Goal: Task Accomplishment & Management: Manage account settings

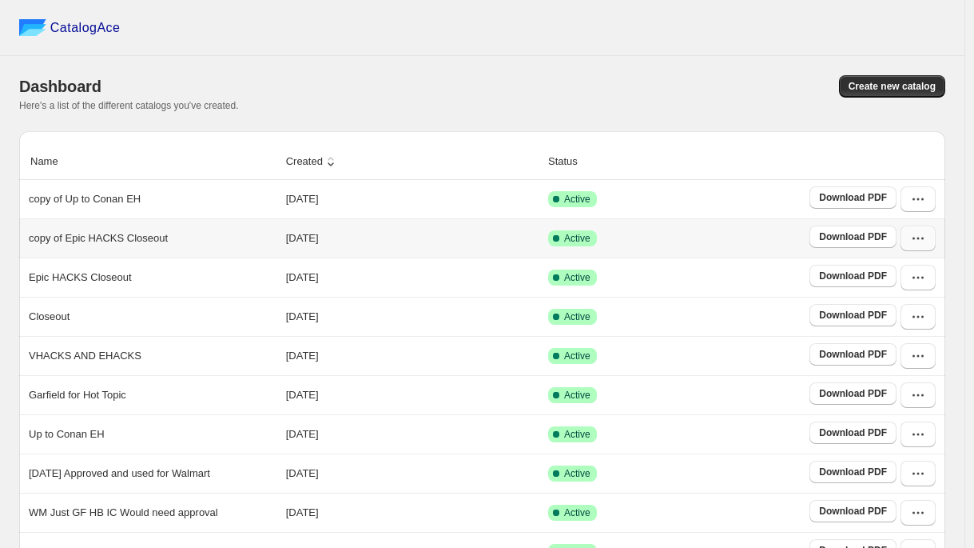
click at [922, 245] on icon "button" at bounding box center [918, 238] width 16 height 16
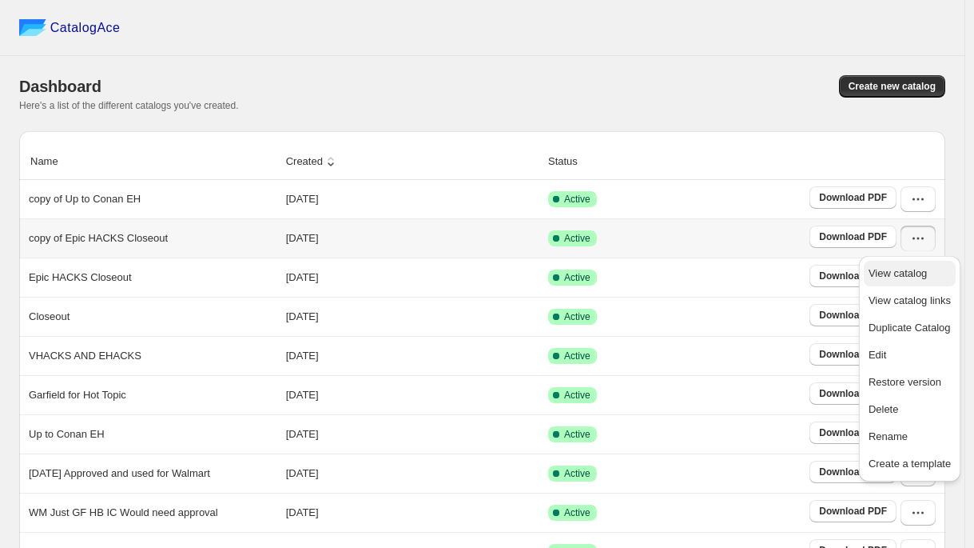
click at [902, 280] on span "View catalog" at bounding box center [910, 273] width 82 height 16
click at [746, 419] on td "Active" at bounding box center [674, 433] width 261 height 39
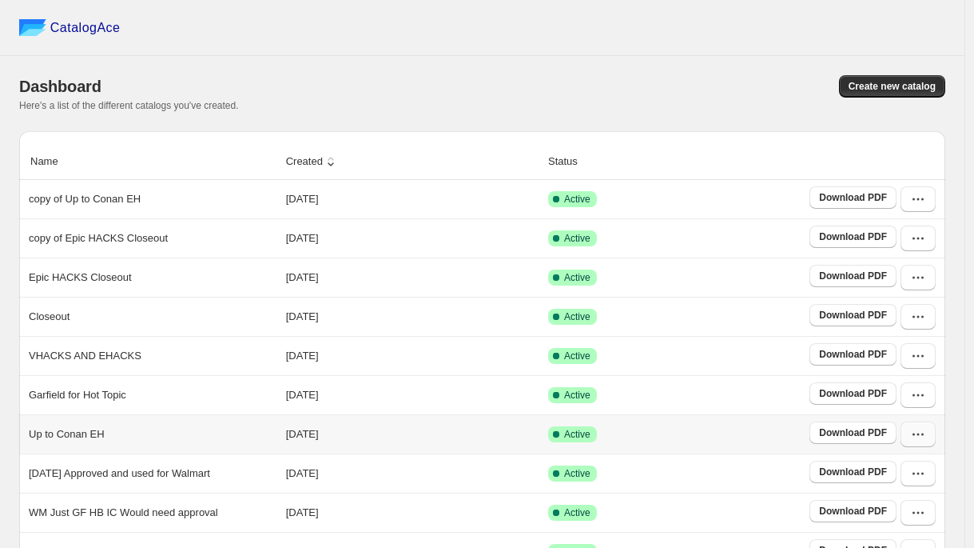
click at [921, 437] on icon "button" at bounding box center [918, 434] width 16 height 16
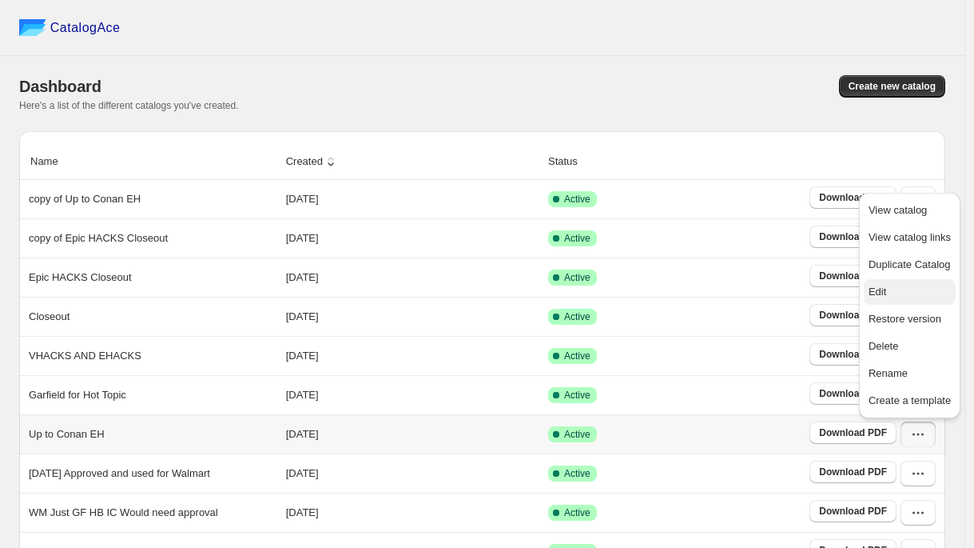
click at [887, 283] on button "Edit" at bounding box center [910, 292] width 92 height 26
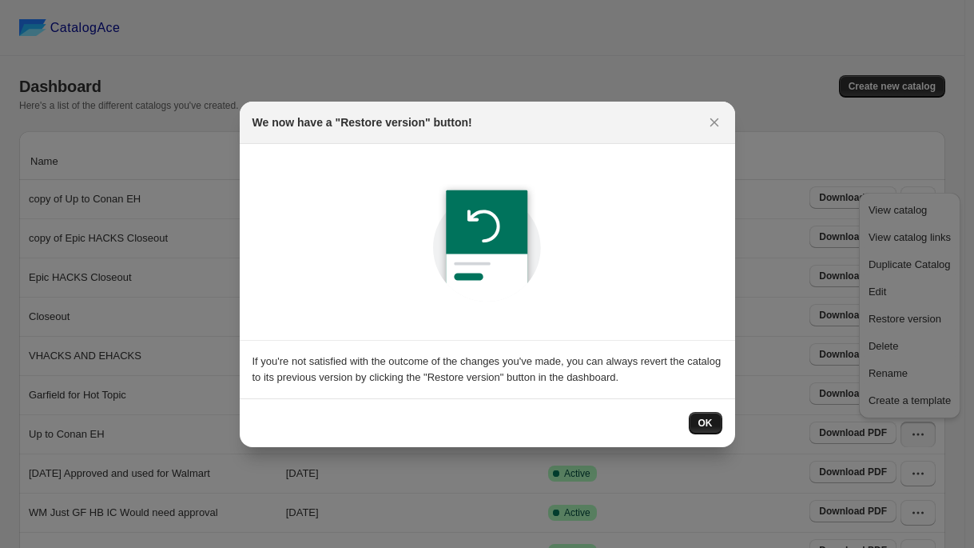
click at [710, 424] on span "OK" at bounding box center [706, 422] width 14 height 13
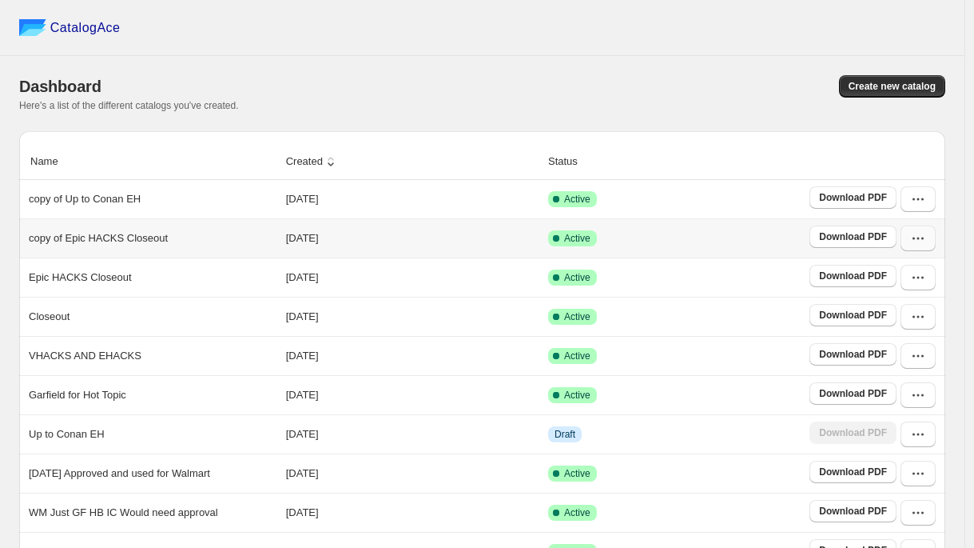
click at [925, 244] on icon "button" at bounding box center [918, 238] width 16 height 16
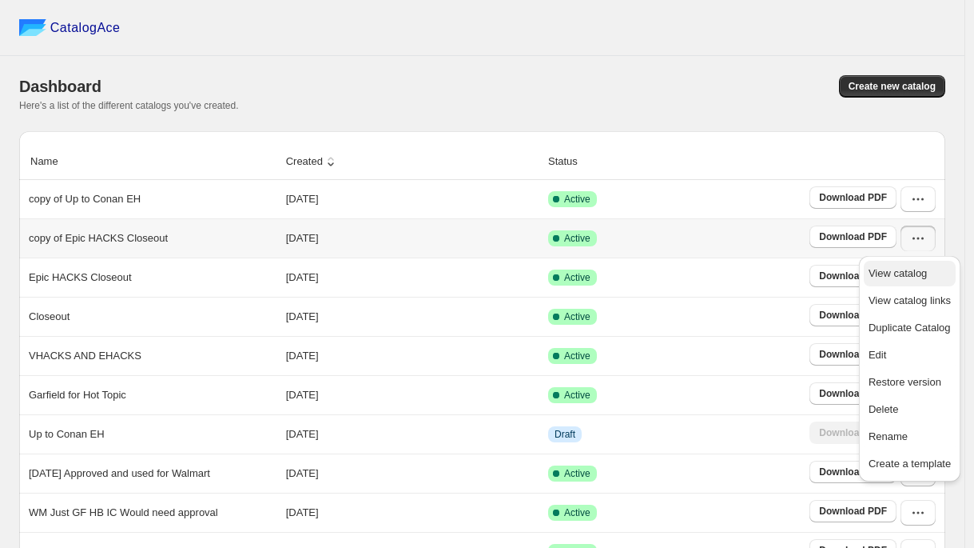
click at [892, 273] on span "View catalog" at bounding box center [898, 273] width 58 height 12
click at [873, 352] on span "Edit" at bounding box center [878, 355] width 18 height 12
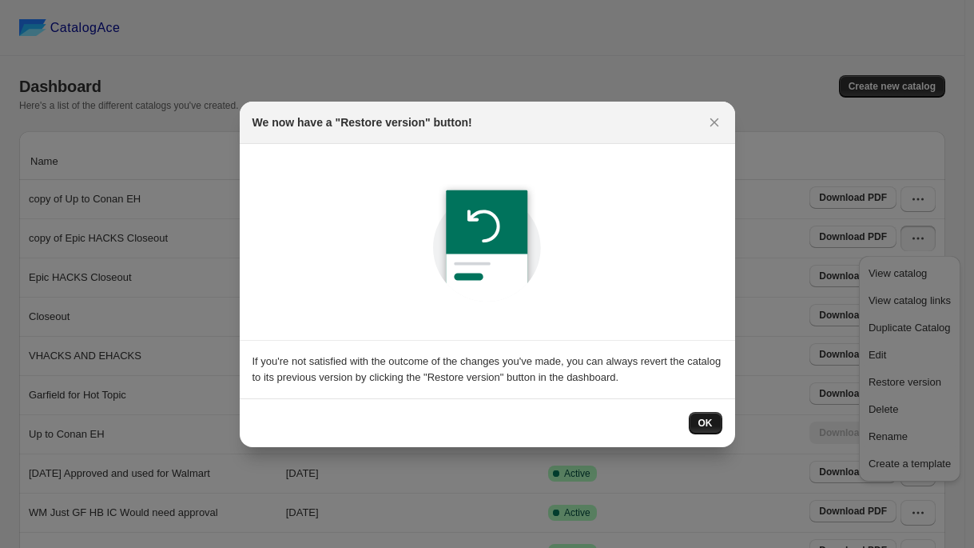
click at [700, 423] on span "OK" at bounding box center [706, 422] width 14 height 13
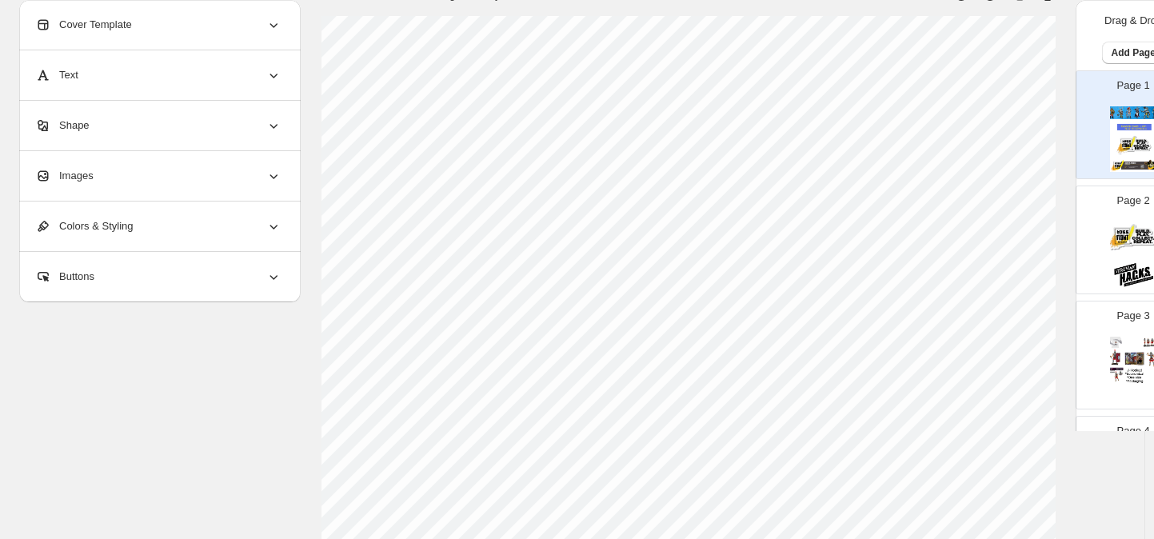
scroll to position [129, 0]
select select "**********"
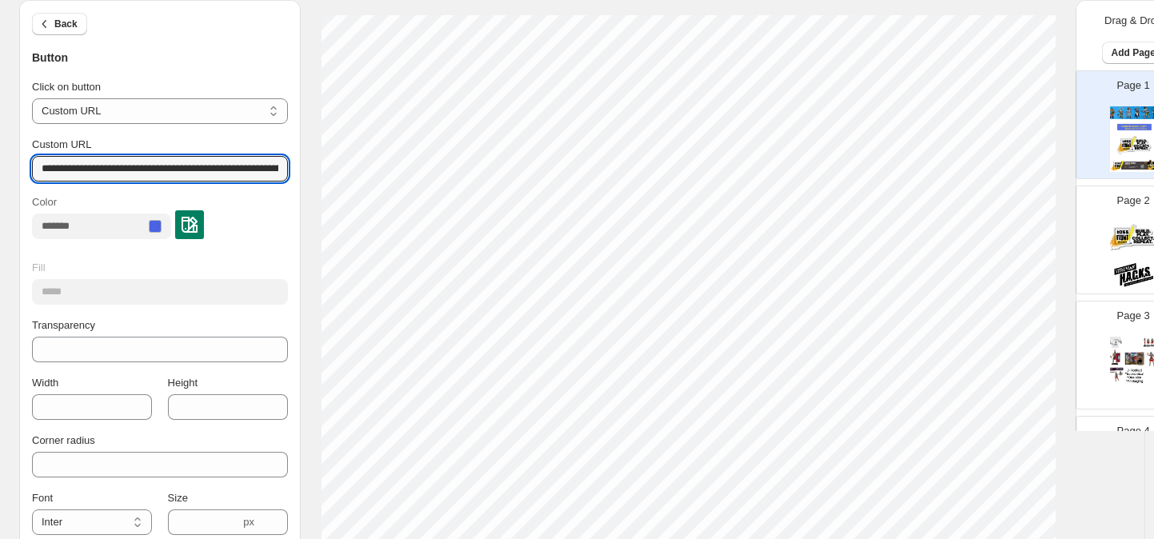
scroll to position [0, 322]
click at [335, 172] on div "**********" at bounding box center [572, 475] width 1106 height 978
paste input "**********"
type input "**********"
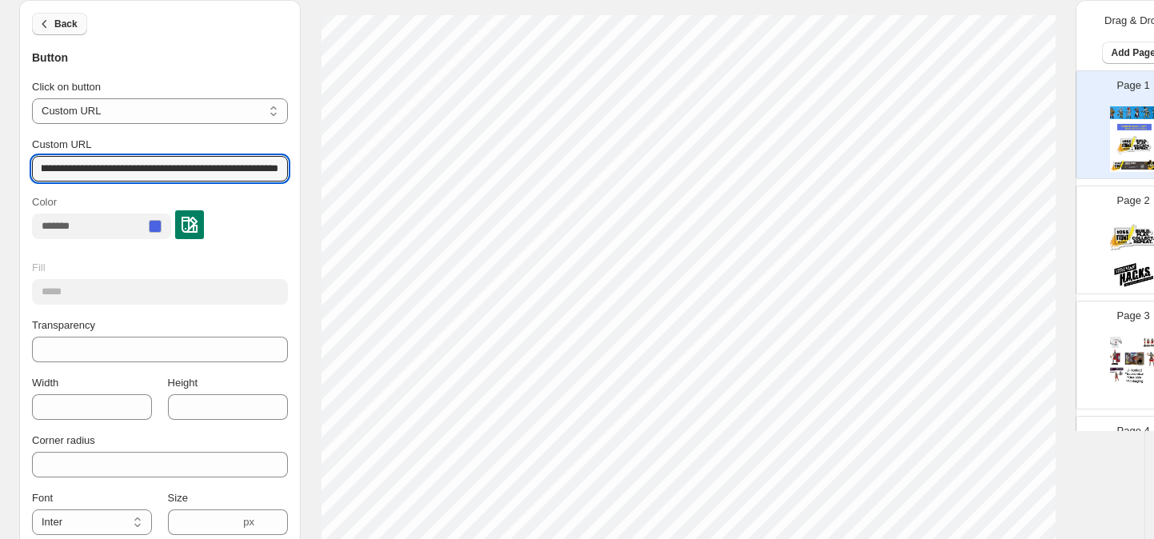
scroll to position [0, 0]
click at [80, 26] on button "Back" at bounding box center [59, 24] width 55 height 22
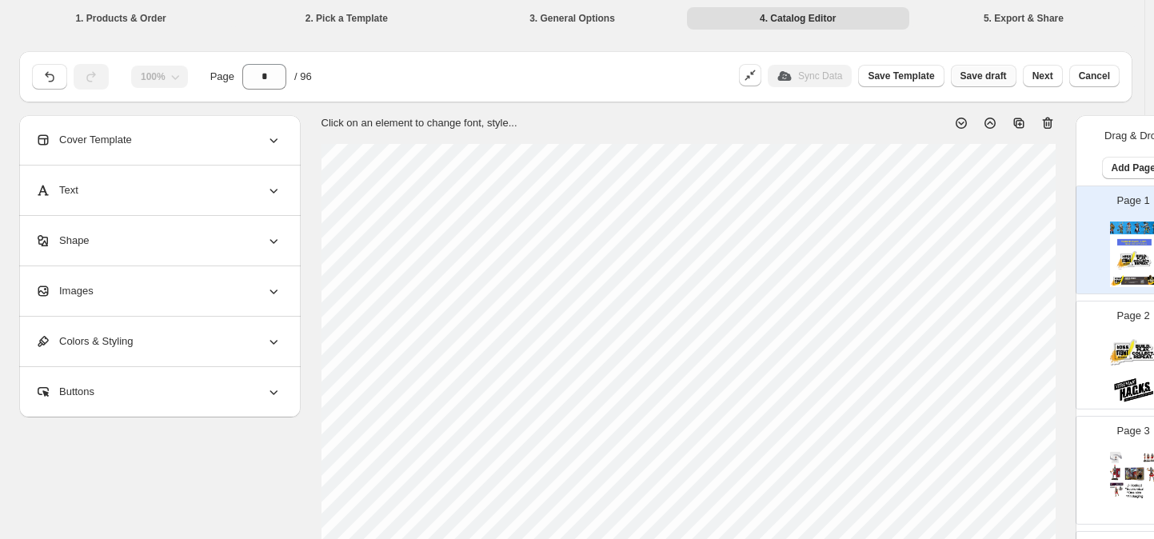
click at [982, 81] on span "Save draft" at bounding box center [983, 76] width 46 height 13
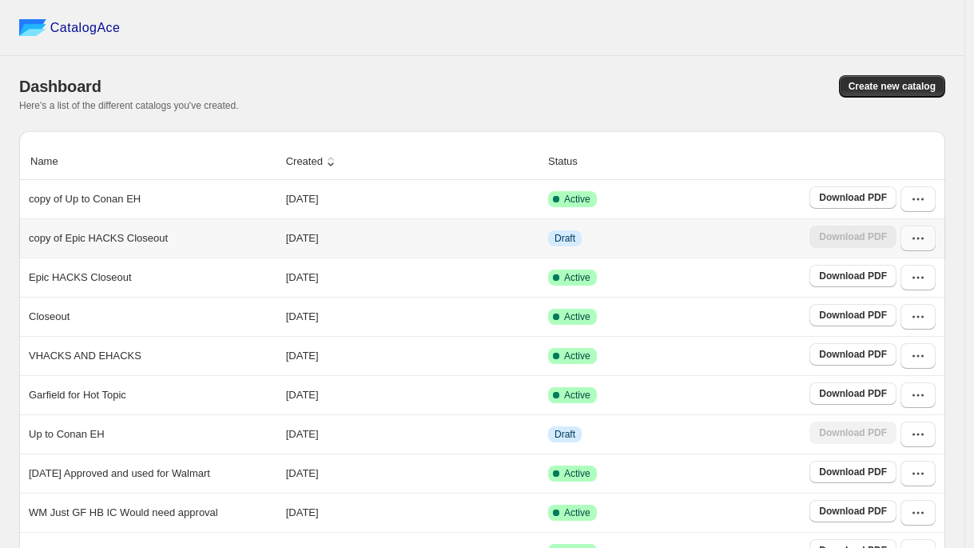
click at [929, 248] on button "button" at bounding box center [918, 238] width 35 height 26
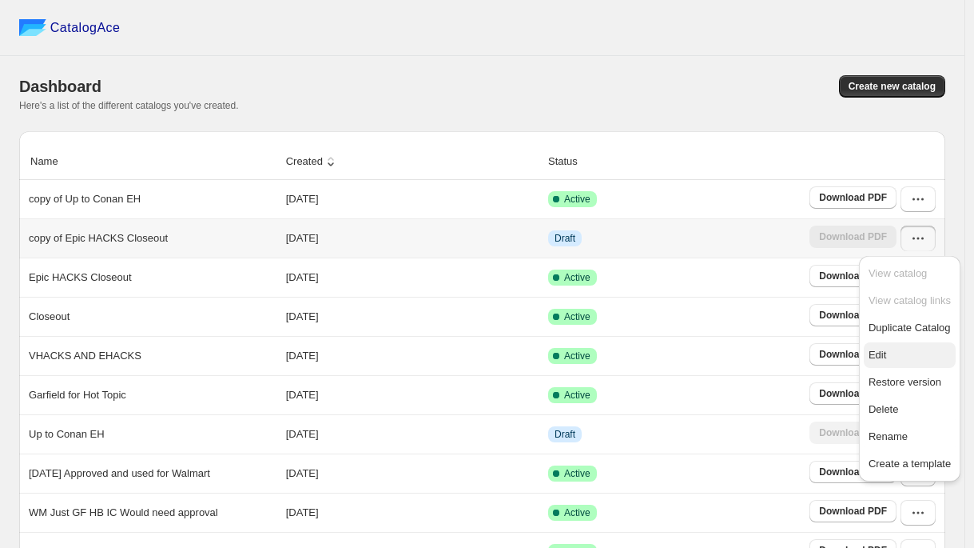
click at [879, 349] on span "Edit" at bounding box center [878, 355] width 18 height 12
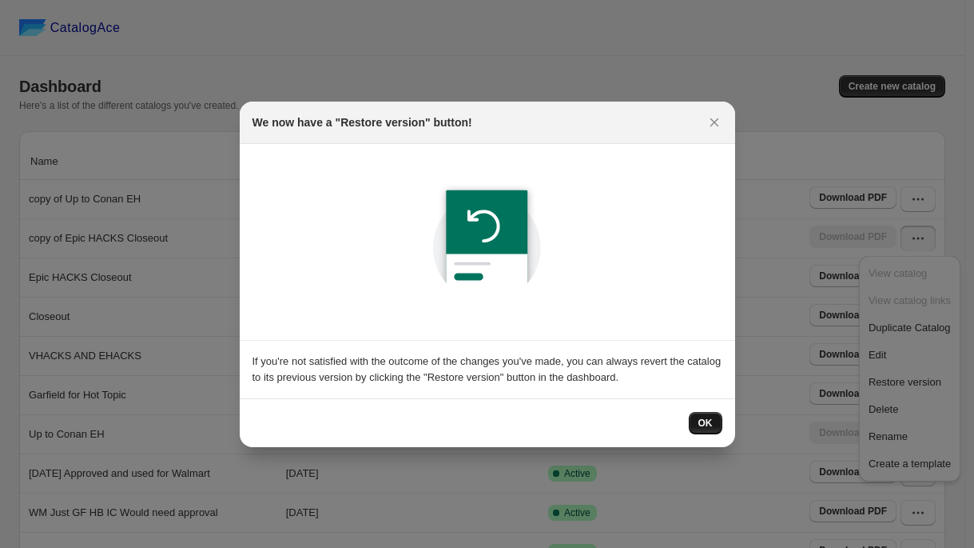
click at [697, 420] on button "OK" at bounding box center [706, 423] width 34 height 22
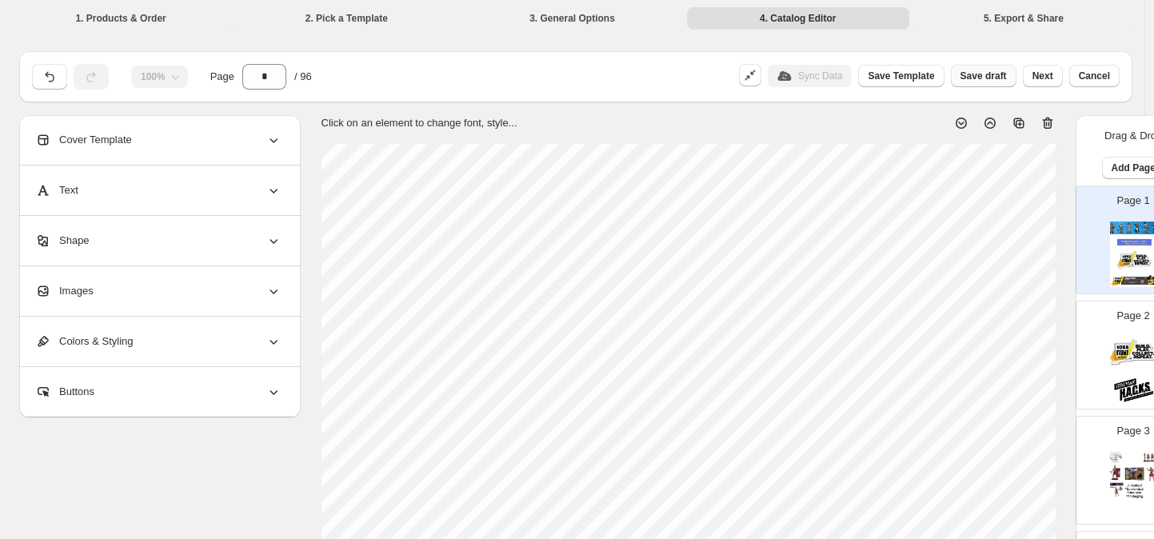
click at [981, 76] on span "Save draft" at bounding box center [983, 76] width 46 height 13
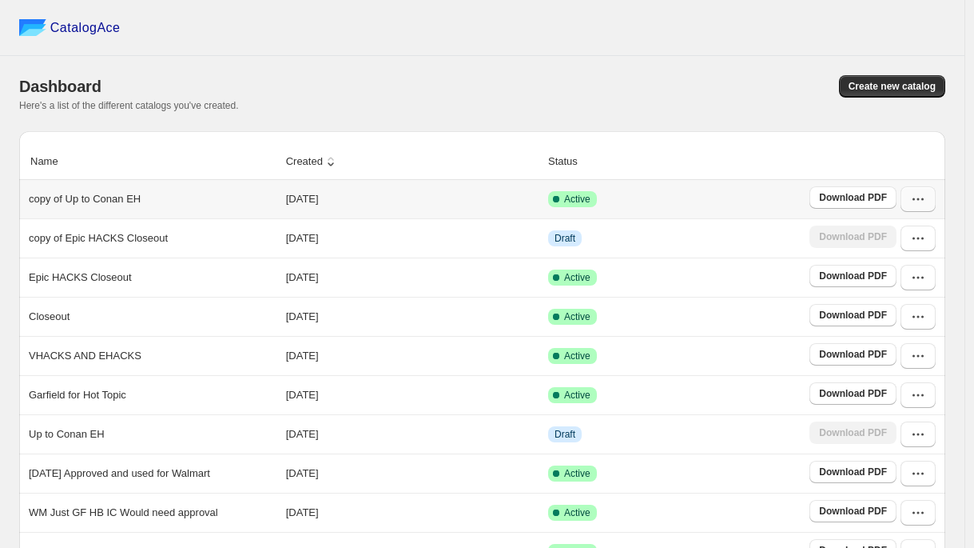
click at [924, 205] on icon "button" at bounding box center [918, 199] width 16 height 16
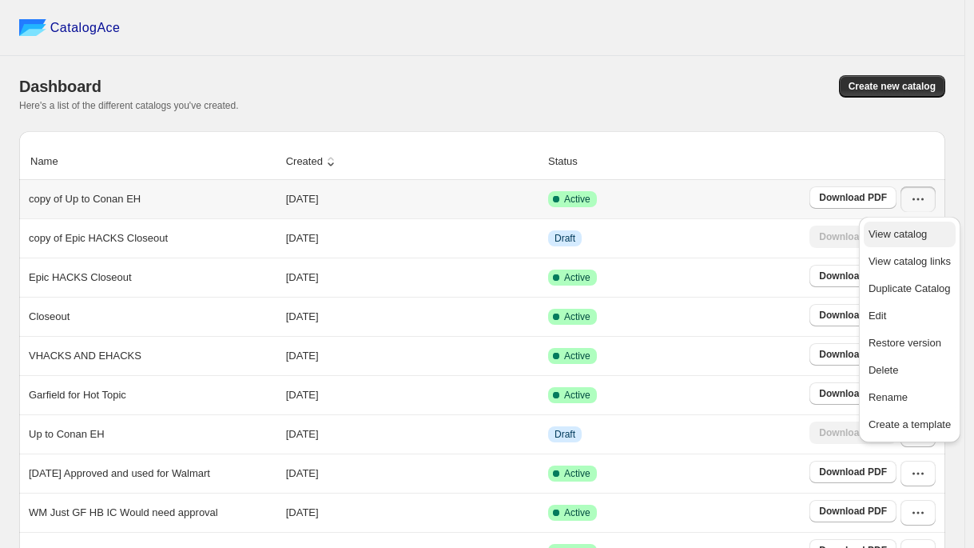
click at [904, 236] on span "View catalog" at bounding box center [898, 234] width 58 height 12
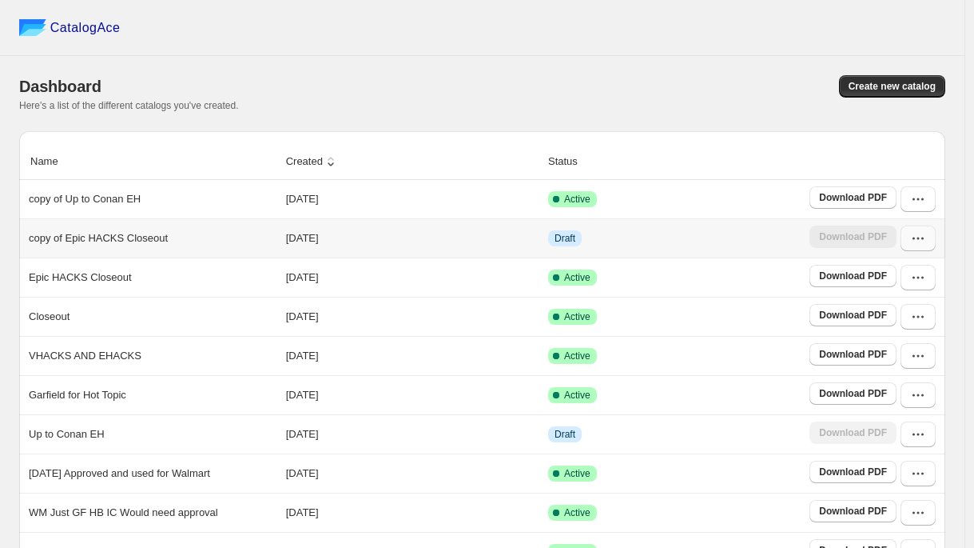
click at [926, 245] on icon "button" at bounding box center [918, 238] width 16 height 16
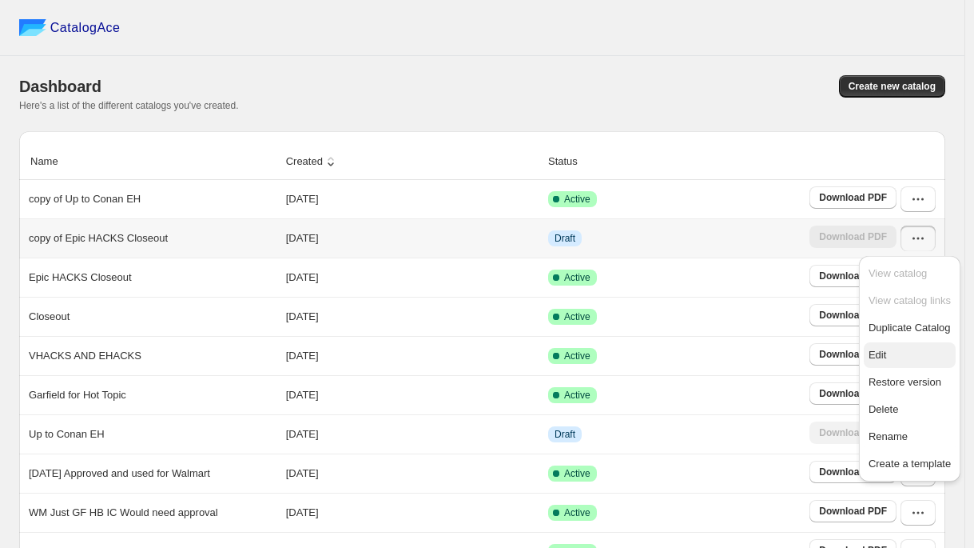
click at [870, 351] on span "Edit" at bounding box center [878, 355] width 18 height 12
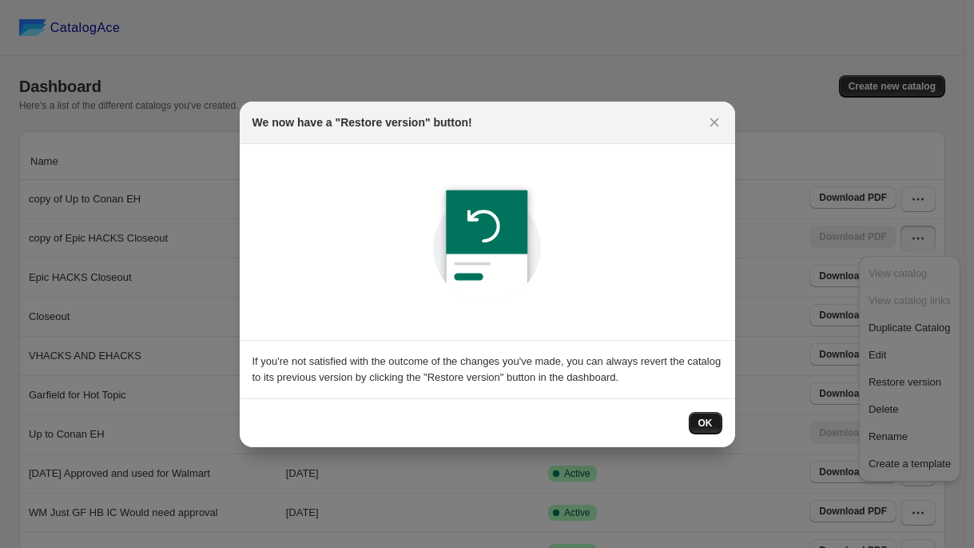
click at [702, 418] on span "OK" at bounding box center [706, 422] width 14 height 13
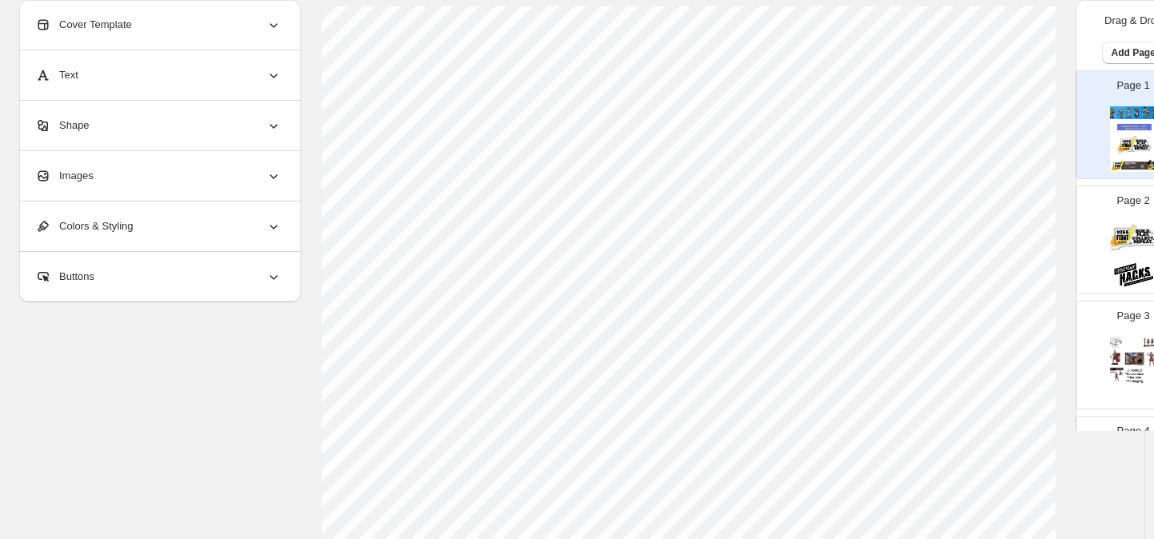
scroll to position [134, 0]
drag, startPoint x: 1142, startPoint y: 220, endPoint x: 1132, endPoint y: 233, distance: 16.6
click at [982, 219] on div "Page 2" at bounding box center [1126, 233] width 101 height 107
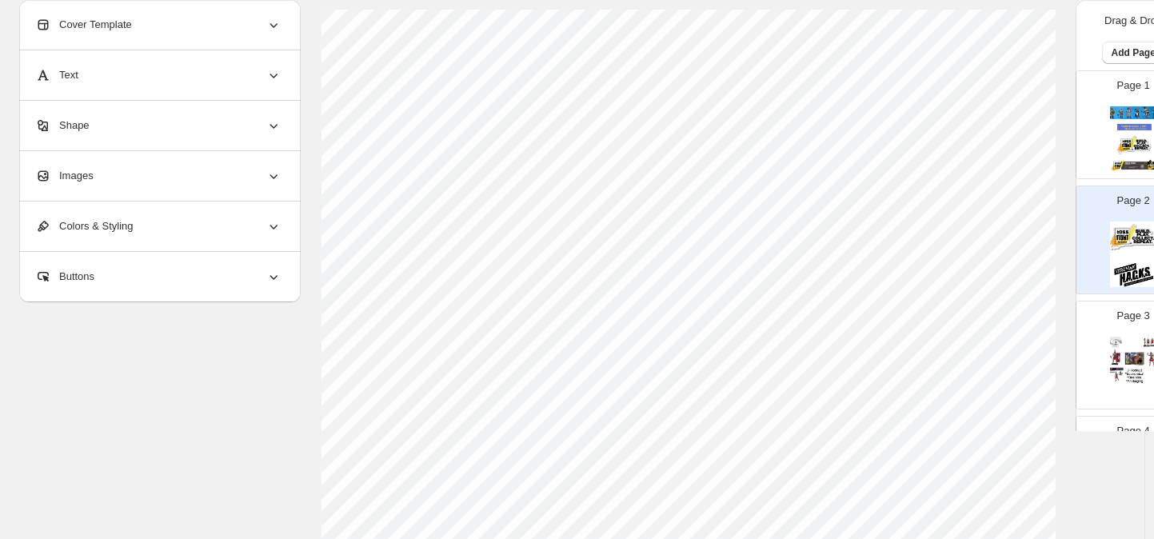
click at [982, 316] on p "Page 3" at bounding box center [1133, 316] width 33 height 16
type input "*"
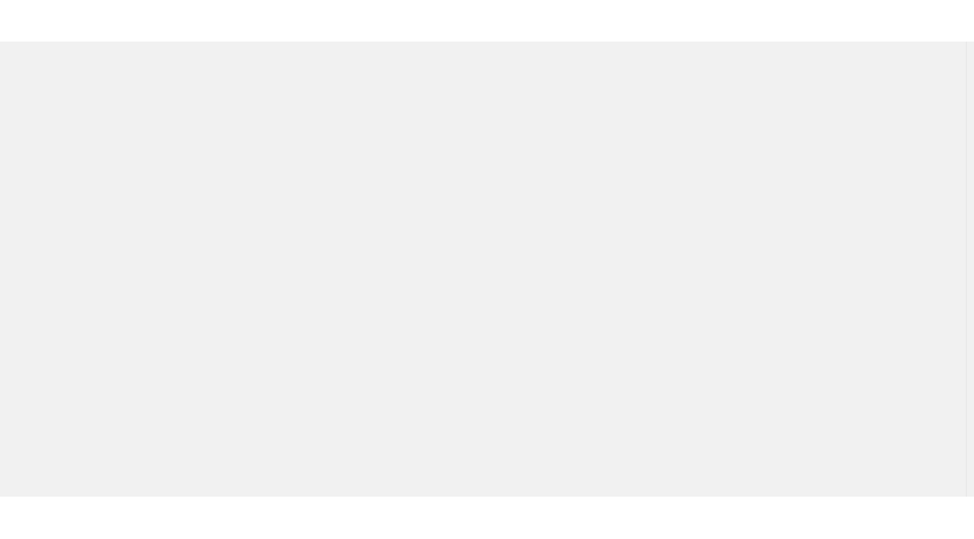
scroll to position [0, 0]
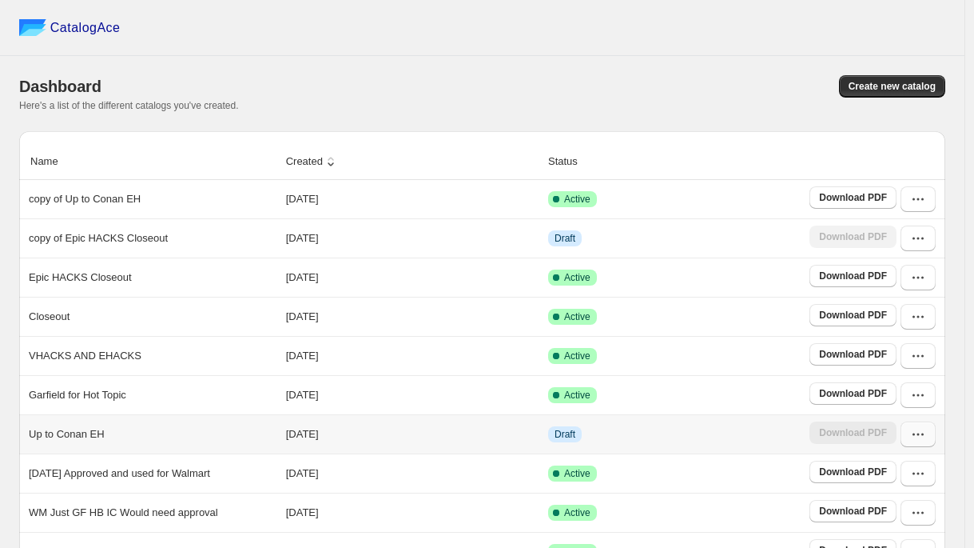
click at [926, 440] on icon "button" at bounding box center [918, 434] width 16 height 16
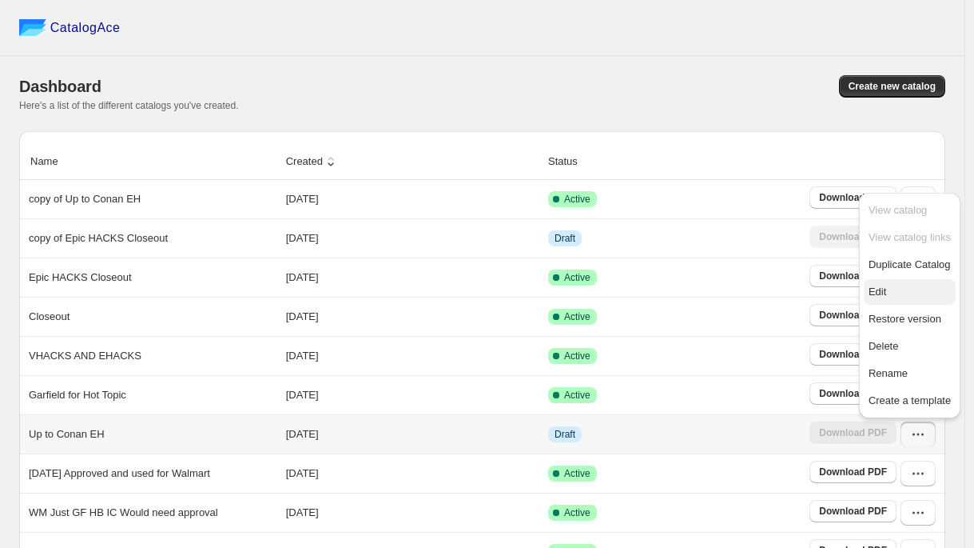
click at [875, 289] on span "Edit" at bounding box center [878, 291] width 18 height 12
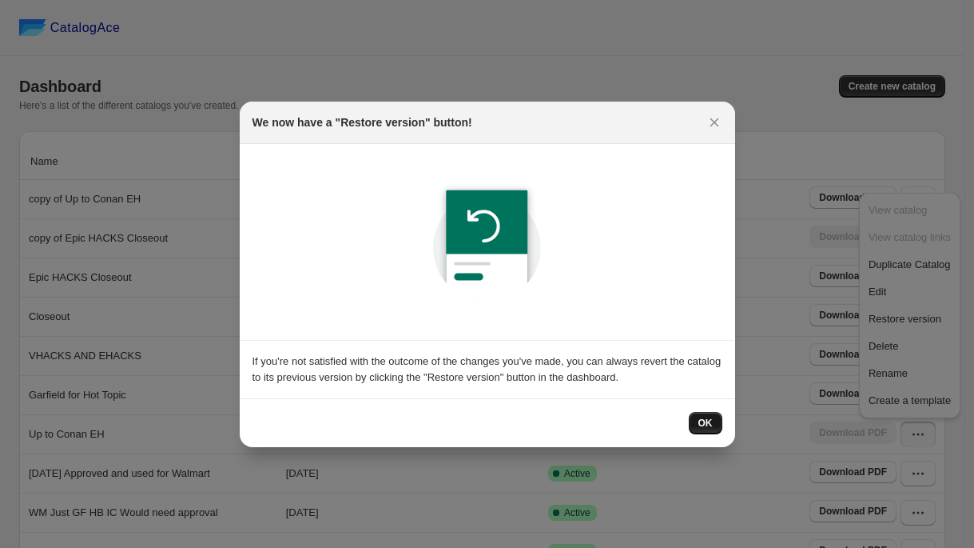
click at [701, 428] on span "OK" at bounding box center [706, 422] width 14 height 13
